Goal: Task Accomplishment & Management: Use online tool/utility

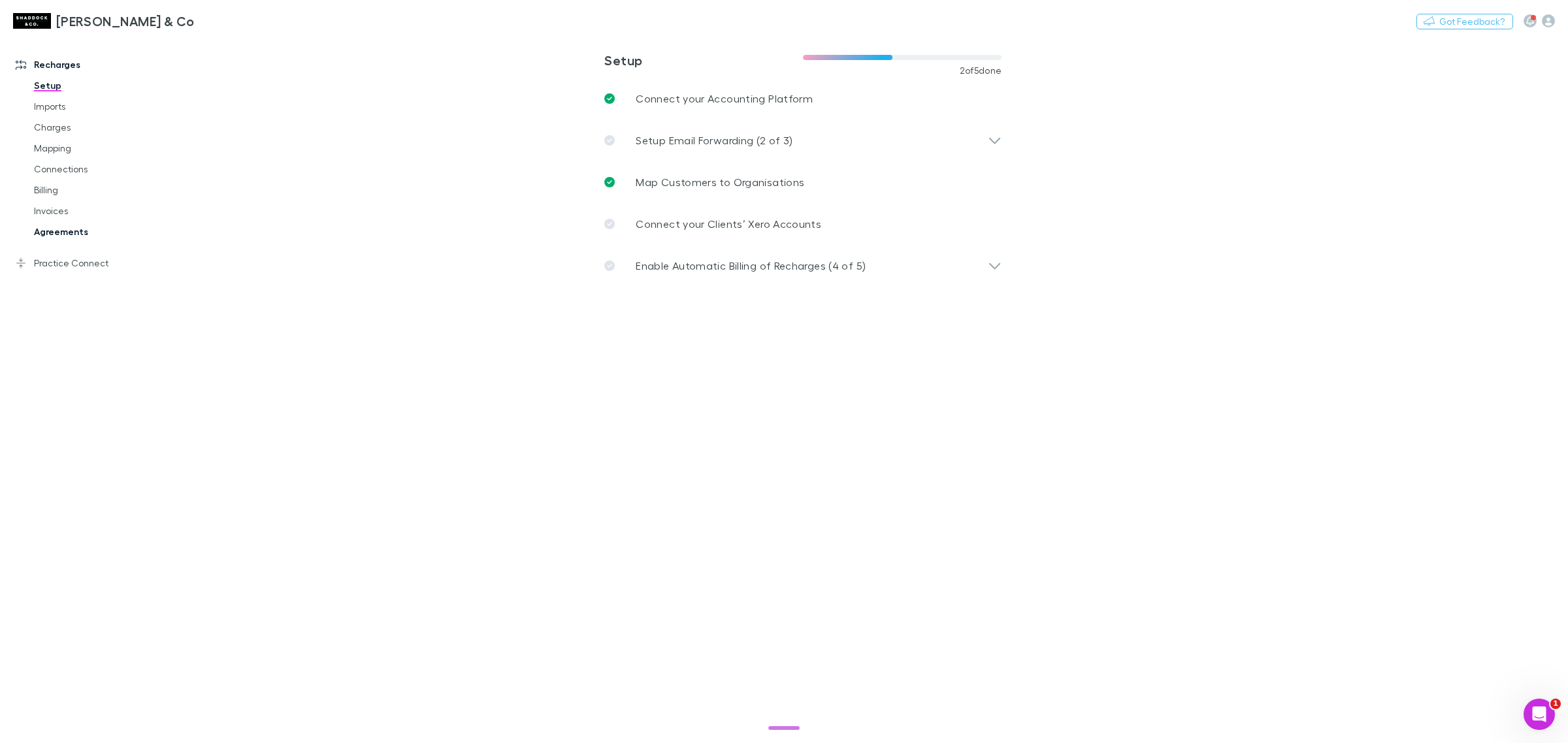
click at [141, 232] on link "Agreements" at bounding box center [102, 232] width 163 height 21
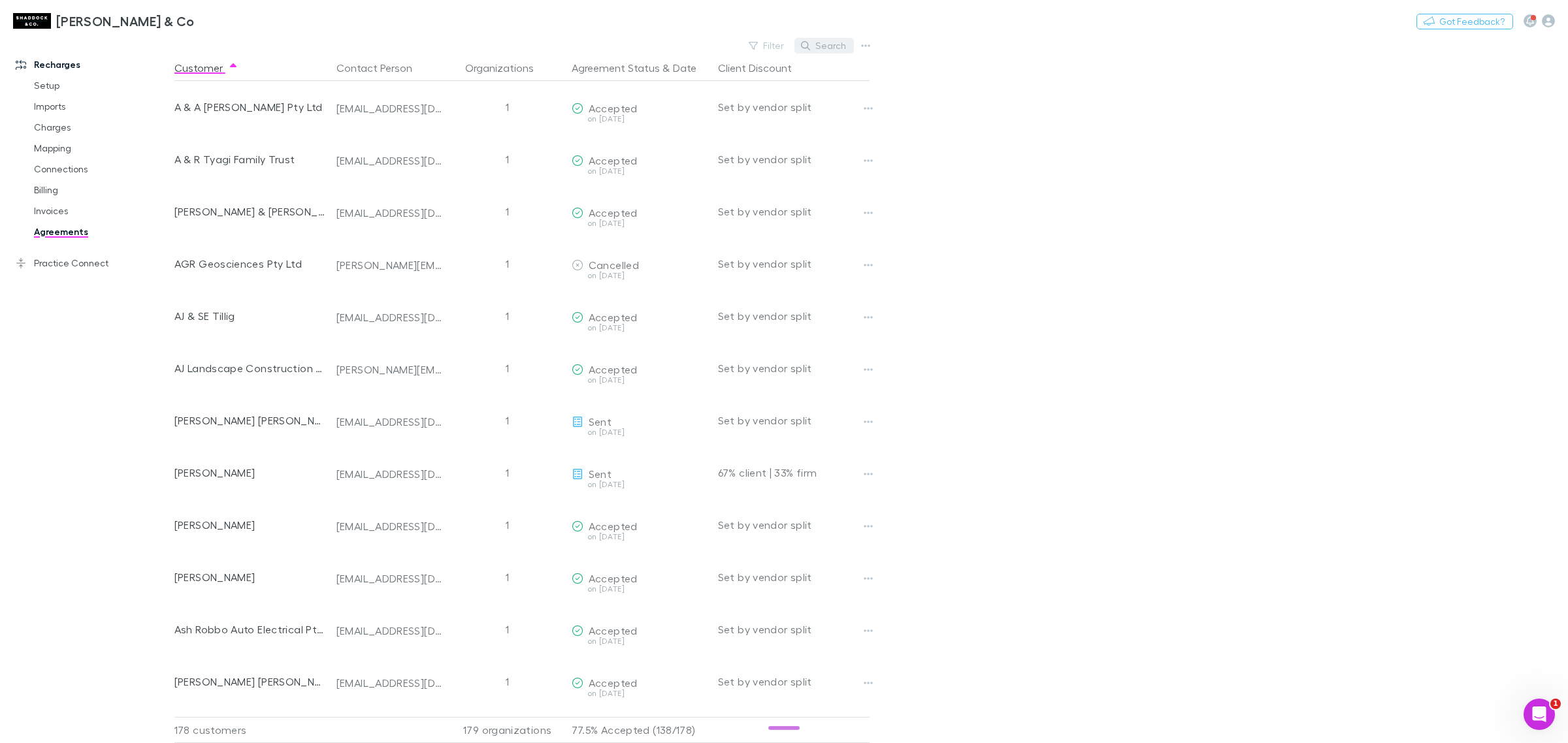
click at [815, 49] on button "Search" at bounding box center [824, 46] width 59 height 16
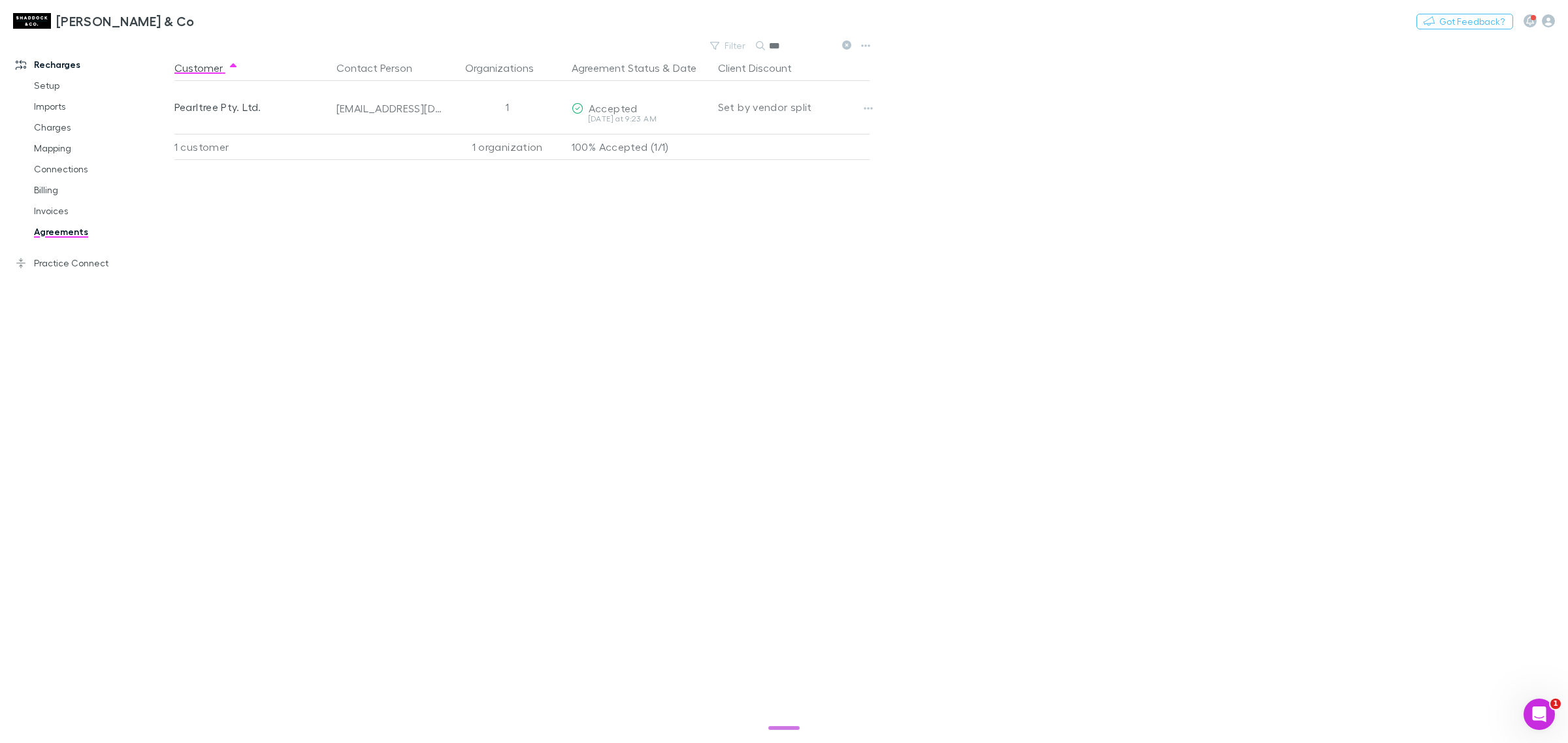
type input "***"
